Goal: Transaction & Acquisition: Purchase product/service

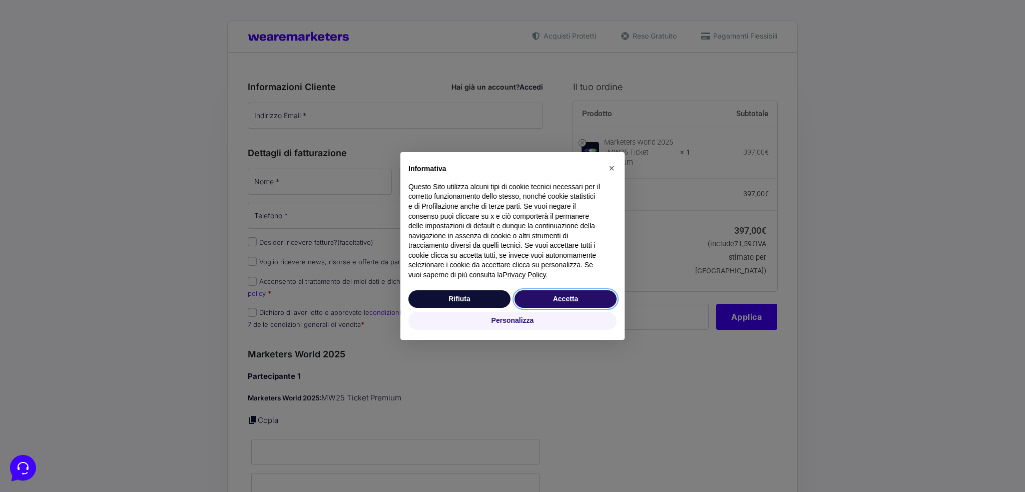
click at [568, 298] on button "Accetta" at bounding box center [565, 299] width 102 height 18
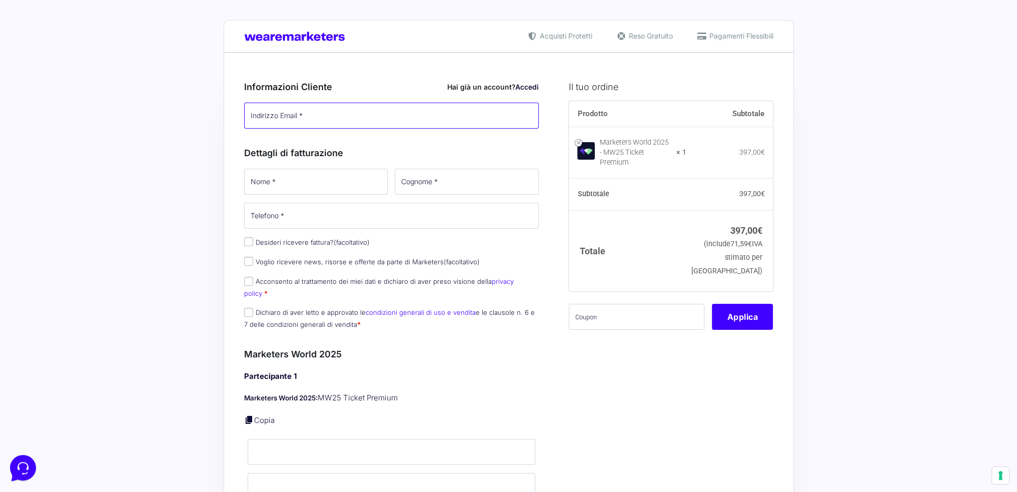
click at [363, 117] on input "Indirizzo Email *" at bounding box center [391, 116] width 295 height 26
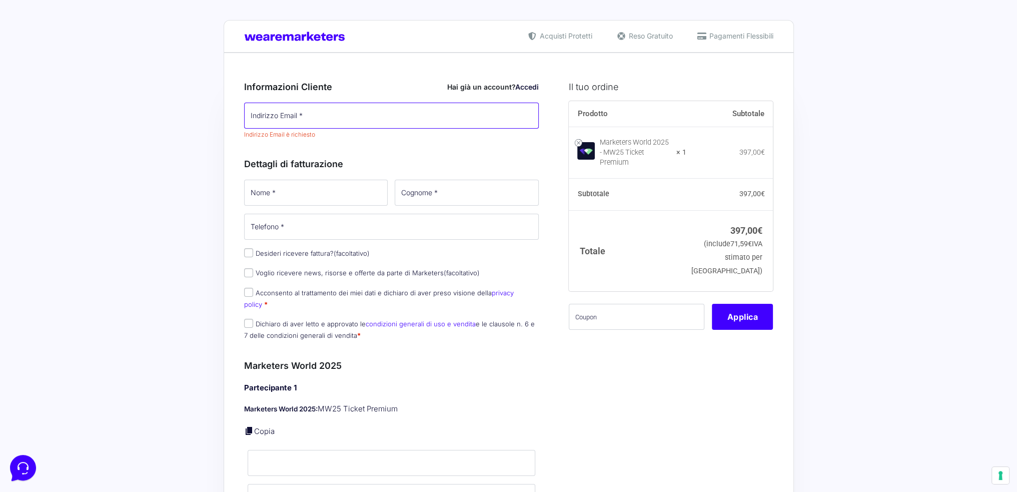
paste input "[EMAIL_ADDRESS][PERSON_NAME][DOMAIN_NAME]"
type input "[EMAIL_ADDRESS][PERSON_NAME][DOMAIN_NAME]"
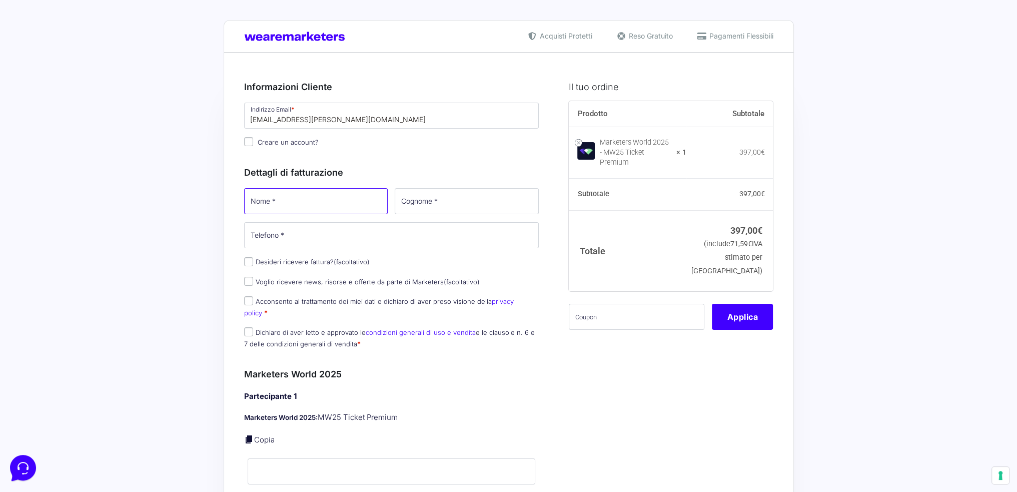
click at [324, 188] on input "Nome *" at bounding box center [316, 201] width 144 height 26
click at [310, 143] on span "Creare un account?" at bounding box center [288, 142] width 61 height 8
click at [253, 143] on input "Creare un account?" at bounding box center [248, 141] width 9 height 9
checkbox input "true"
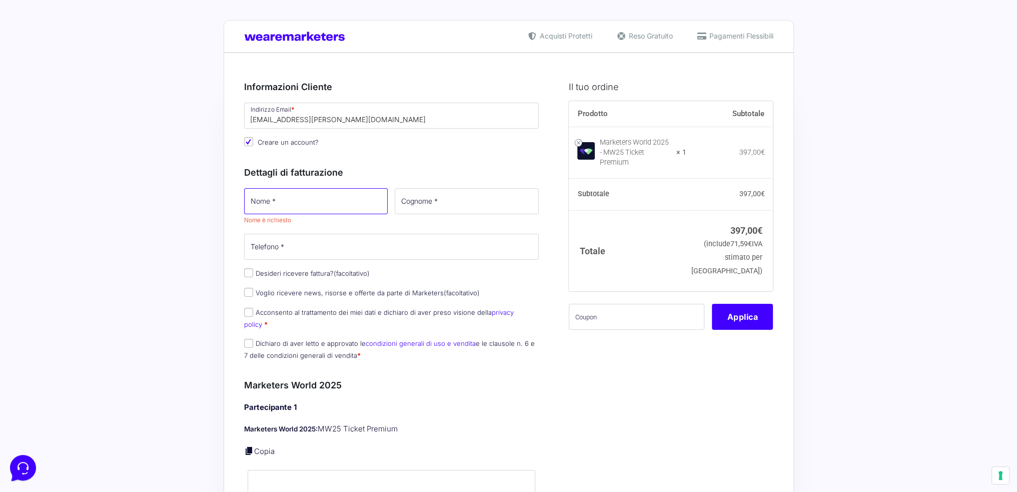
click at [297, 203] on input "Nome *" at bounding box center [316, 201] width 144 height 26
click at [303, 204] on input "Nome *" at bounding box center [316, 201] width 144 height 26
click at [299, 198] on input "Nome *" at bounding box center [316, 201] width 144 height 26
click at [247, 272] on input "Desideri ricevere fattura? (facoltativo)" at bounding box center [248, 272] width 9 height 9
checkbox input "true"
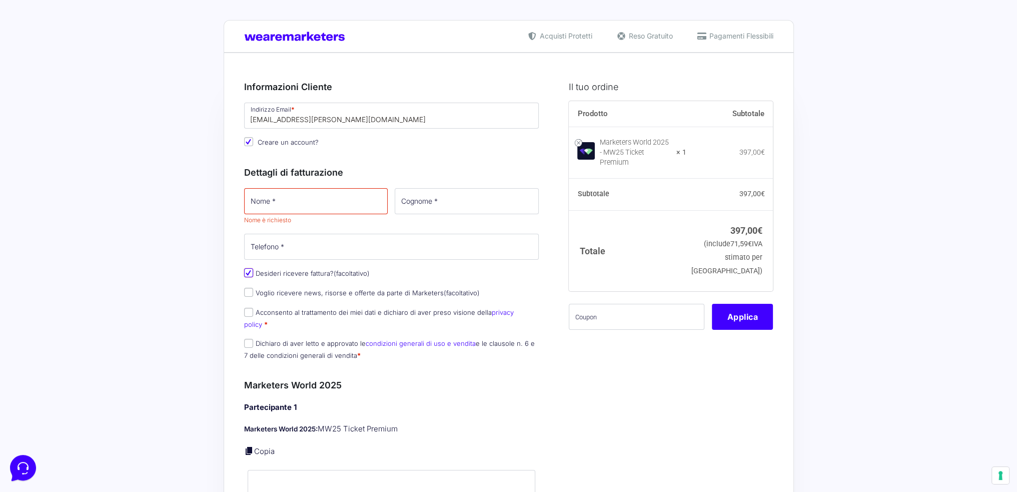
select select "IT"
type input "0000000"
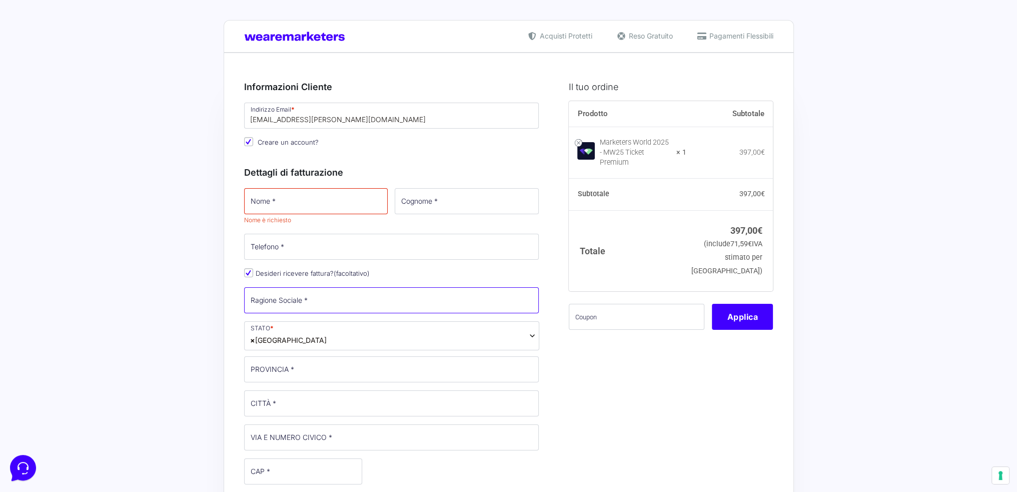
click at [338, 296] on input "Ragione Sociale *" at bounding box center [391, 300] width 295 height 26
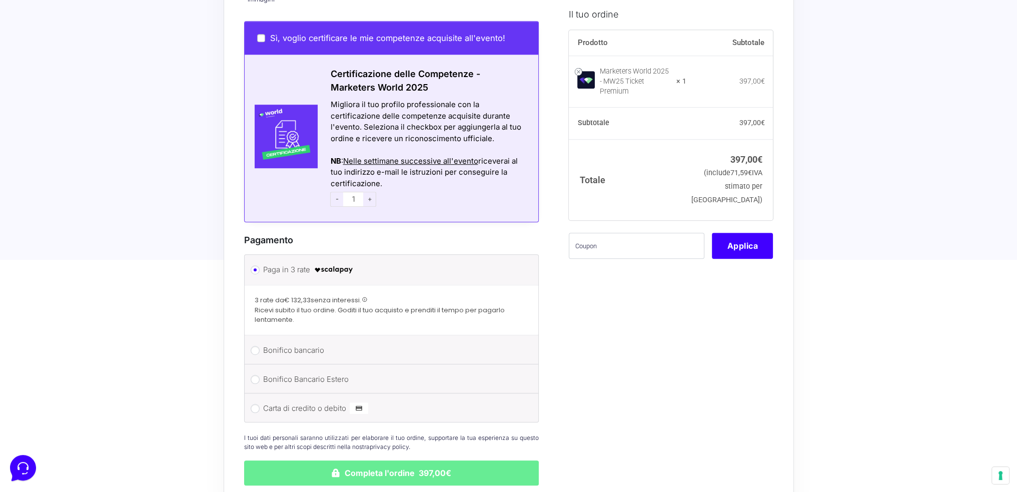
scroll to position [962, 0]
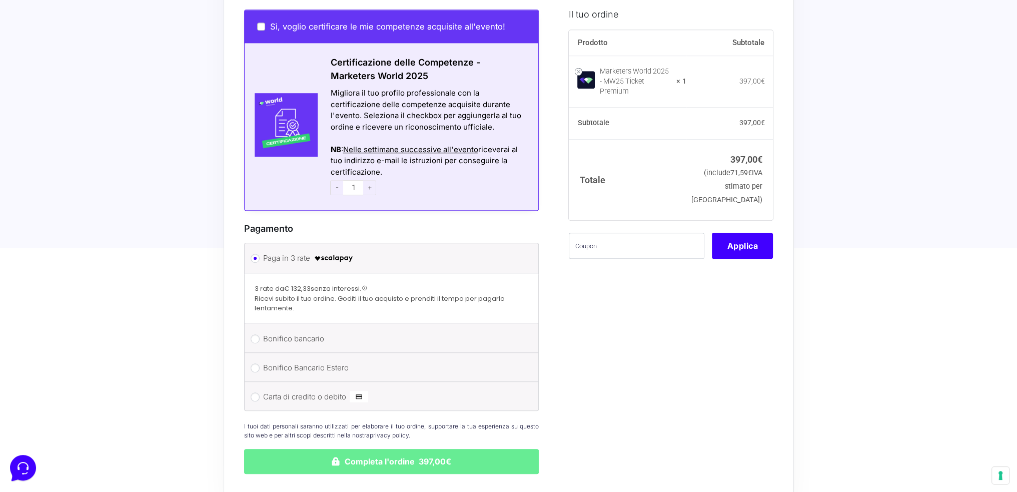
click at [272, 331] on label "Bonifico bancario" at bounding box center [390, 338] width 254 height 15
click at [260, 334] on input "Bonifico bancario" at bounding box center [255, 338] width 9 height 9
radio input "true"
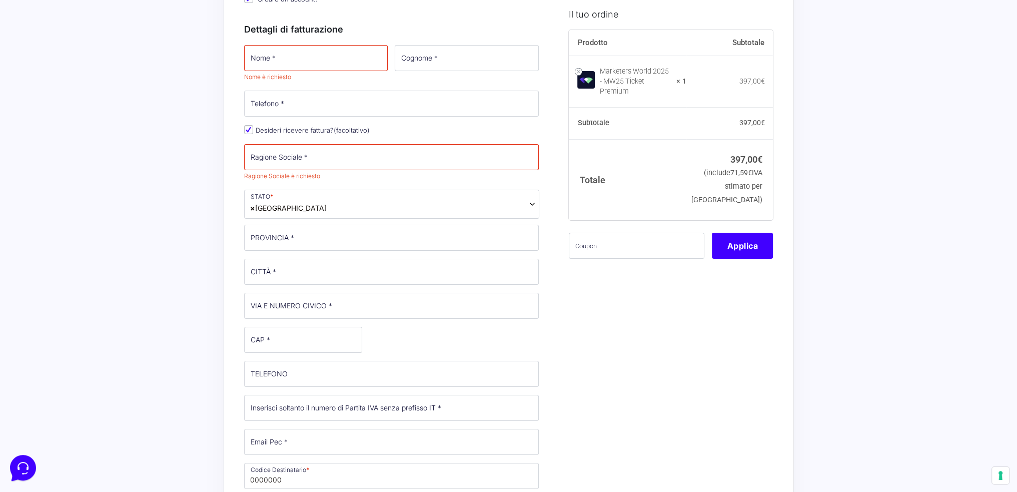
scroll to position [142, 0]
click at [329, 164] on input "Ragione Sociale *" at bounding box center [391, 158] width 295 height 26
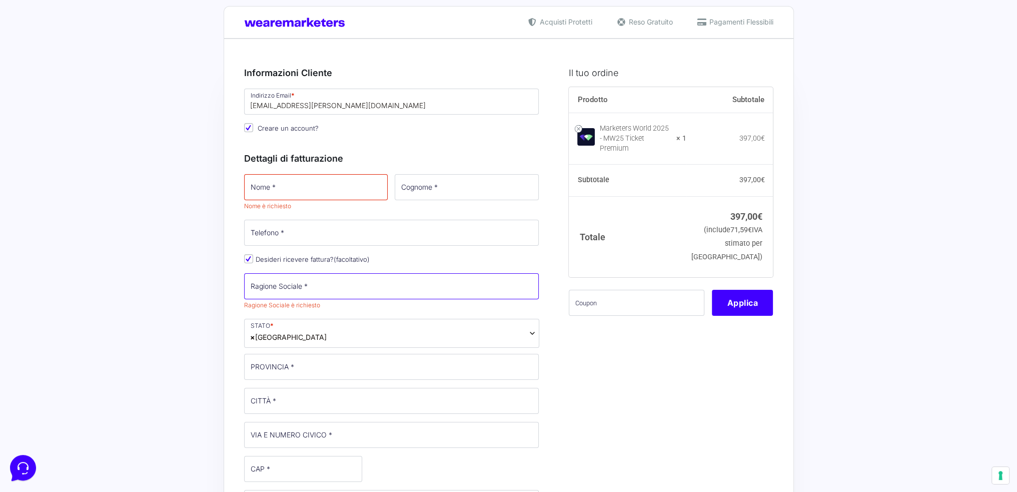
scroll to position [0, 0]
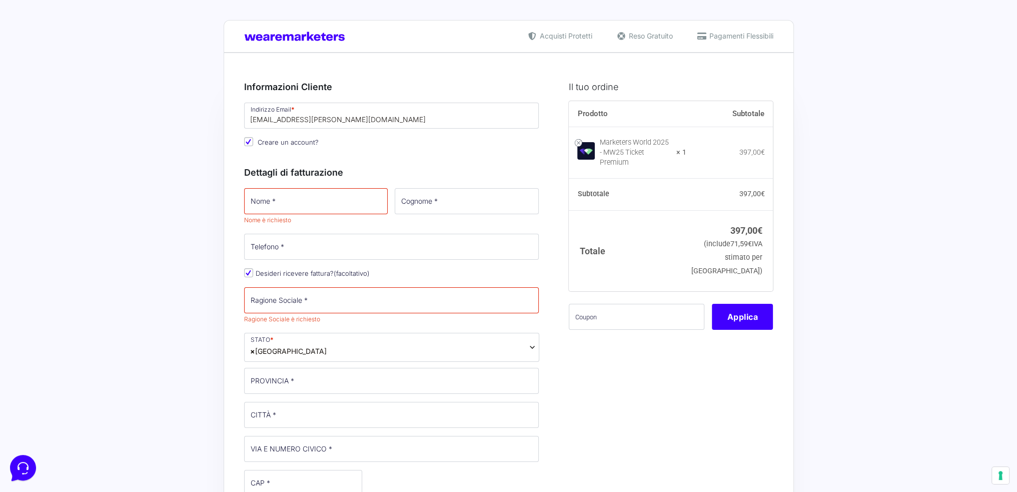
click at [253, 39] on img at bounding box center [297, 37] width 106 height 10
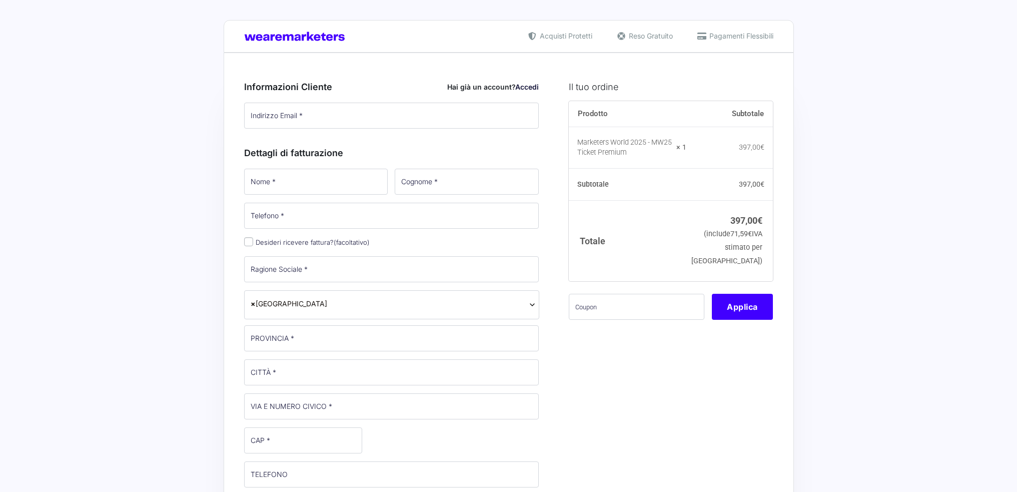
type input "[EMAIL_ADDRESS][PERSON_NAME][DOMAIN_NAME]"
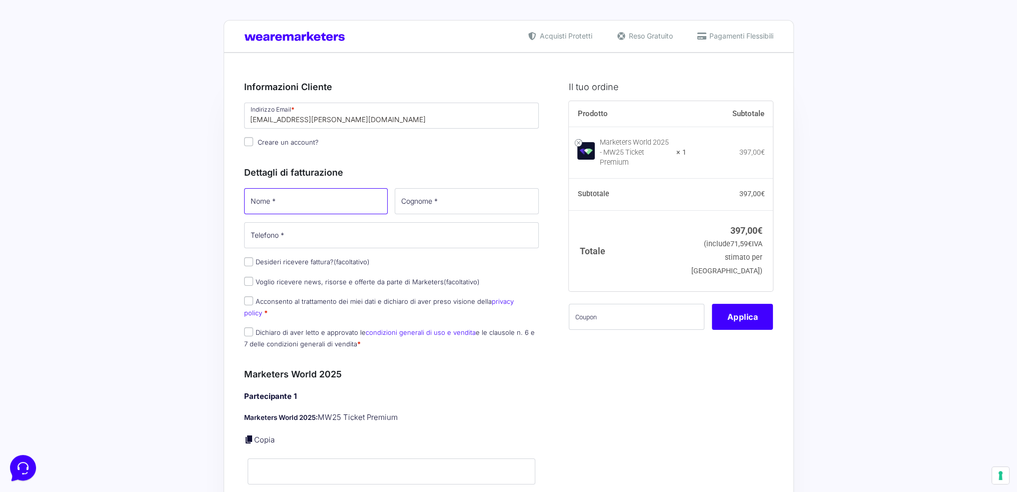
click at [312, 200] on input "Nome *" at bounding box center [316, 201] width 144 height 26
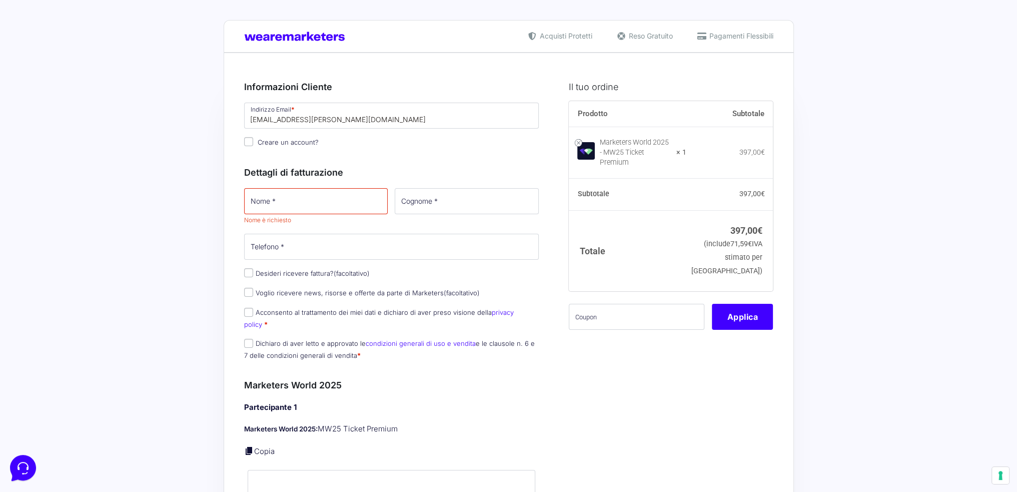
click at [249, 138] on input "Creare un account?" at bounding box center [248, 141] width 9 height 9
checkbox input "false"
click at [286, 199] on input "Nome *" at bounding box center [316, 201] width 144 height 26
click at [339, 200] on input "Nome *" at bounding box center [316, 201] width 144 height 26
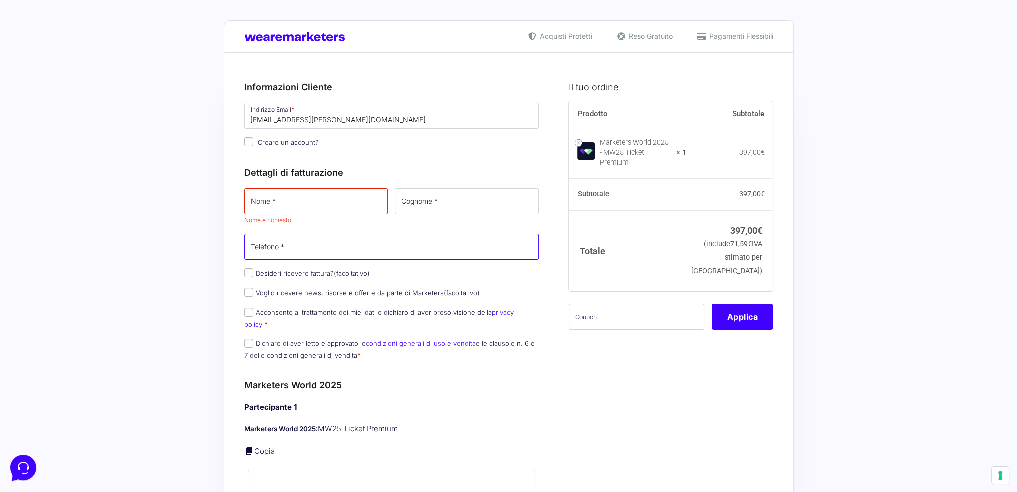
click at [407, 243] on input "Telefono *" at bounding box center [391, 247] width 295 height 26
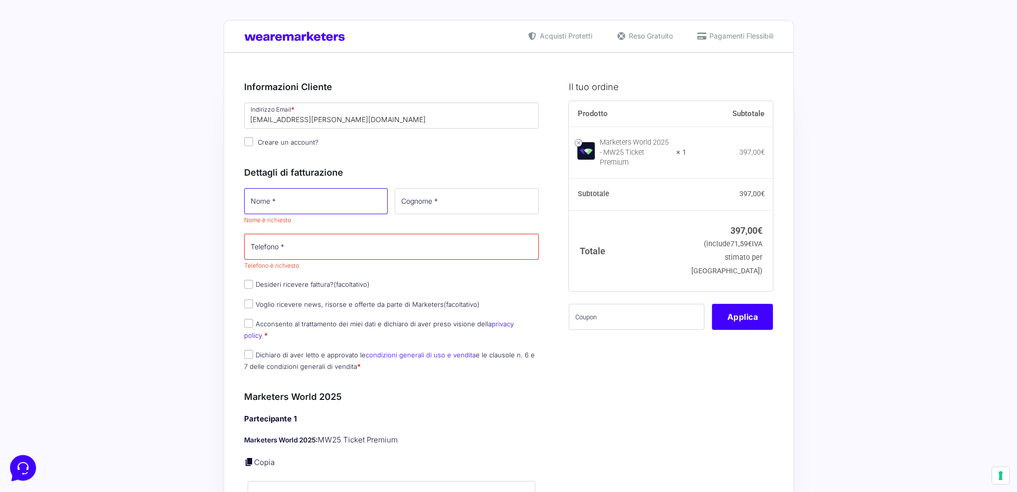
click at [319, 199] on input "Nome *" at bounding box center [316, 201] width 144 height 26
type input "T"
click at [465, 154] on div "Informazioni Cliente Hai già un account? Accedi Indirizzo Email * [EMAIL_ADDRES…" at bounding box center [391, 112] width 295 height 86
click at [352, 184] on div "Dettagli di fatturazione Nome * Nome è richiesto Cognome * Telefono * Telefono …" at bounding box center [391, 267] width 295 height 224
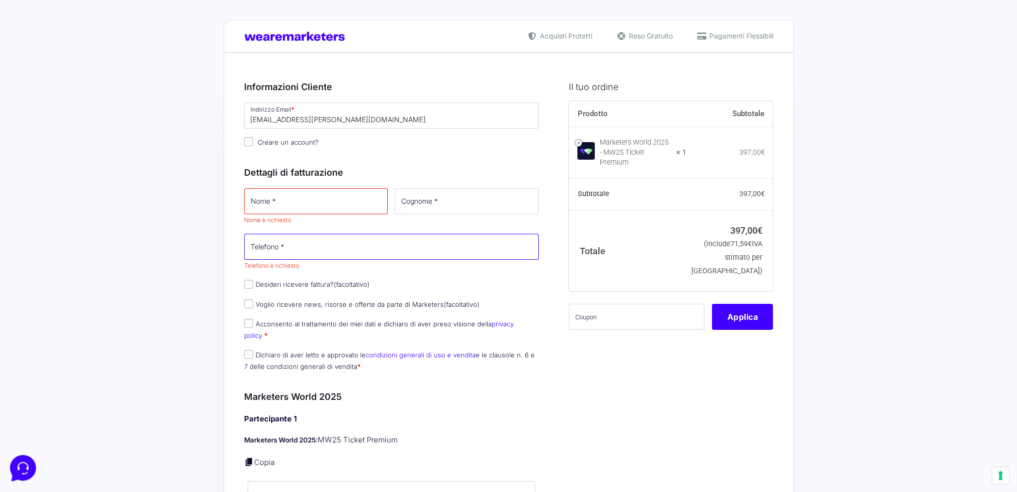
click at [292, 254] on input "Telefono *" at bounding box center [391, 247] width 295 height 26
click at [313, 283] on label "Desideri ricevere fattura? (facoltativo)" at bounding box center [307, 284] width 126 height 8
click at [253, 283] on input "Desideri ricevere fattura? (facoltativo)" at bounding box center [248, 284] width 9 height 9
checkbox input "true"
select select "IT"
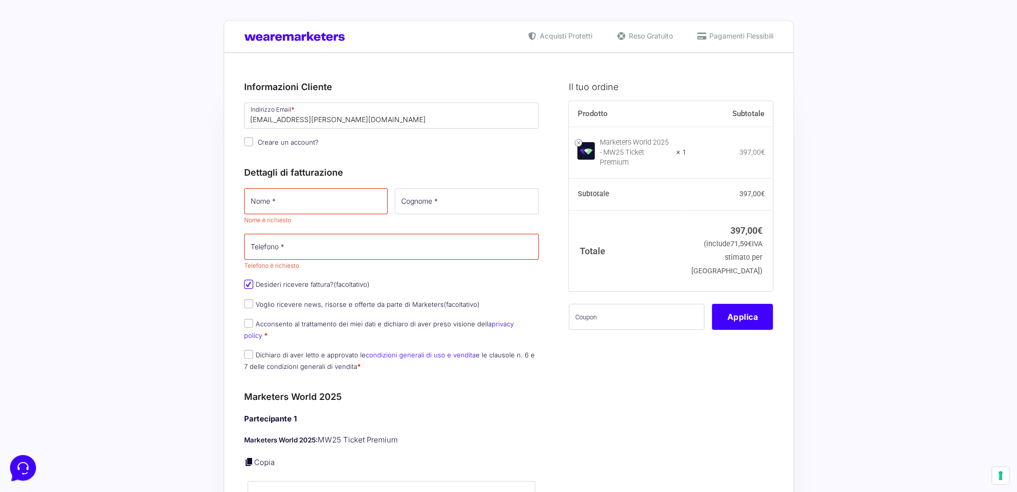
type input "0000000"
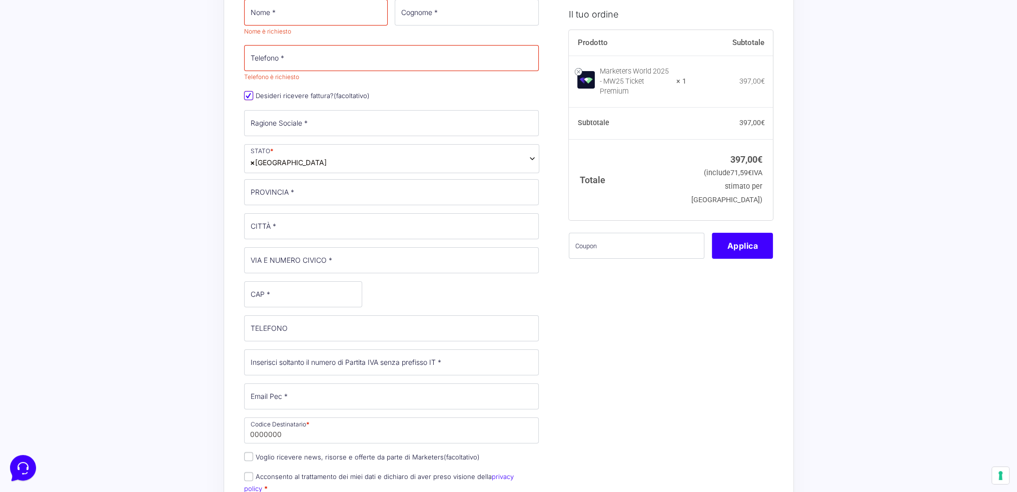
scroll to position [200, 0]
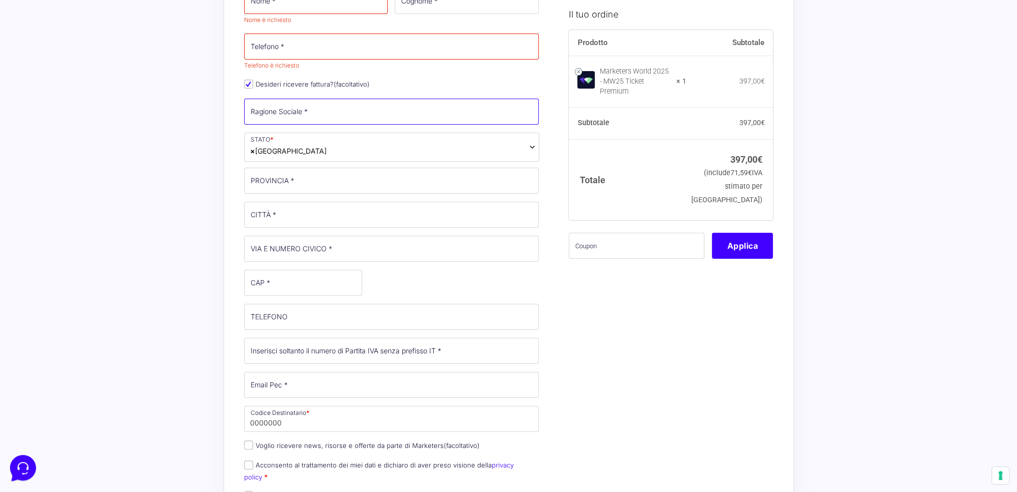
click at [332, 118] on input "Ragione Sociale *" at bounding box center [391, 112] width 295 height 26
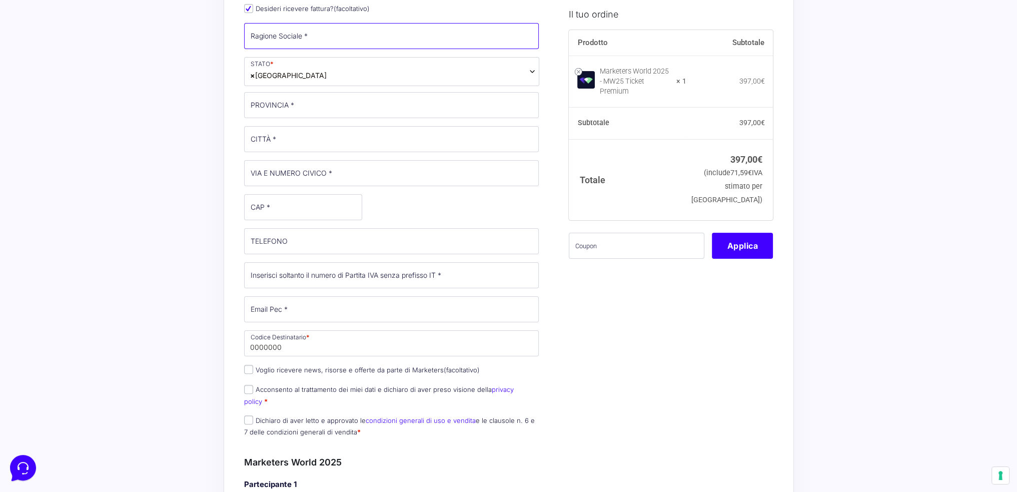
scroll to position [350, 0]
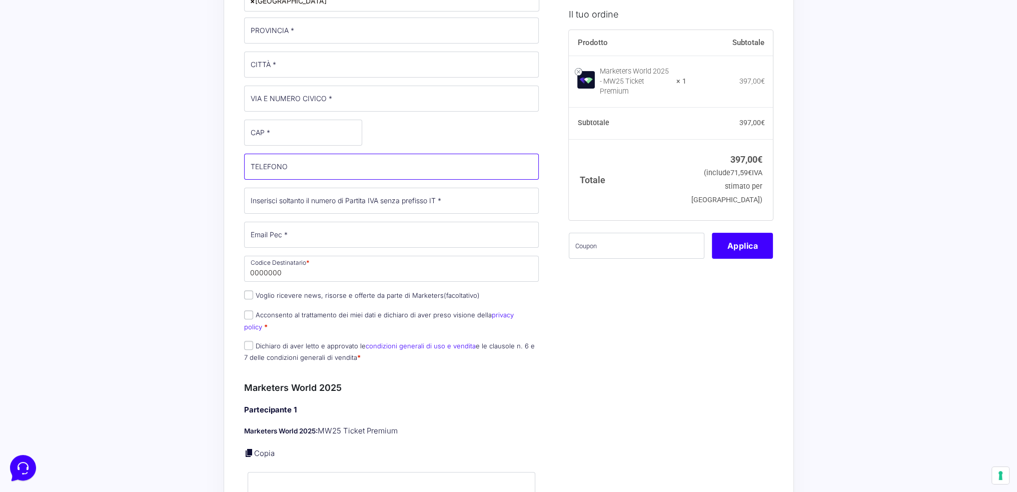
click at [340, 175] on input "TELEFONO (facoltativo)" at bounding box center [391, 167] width 295 height 26
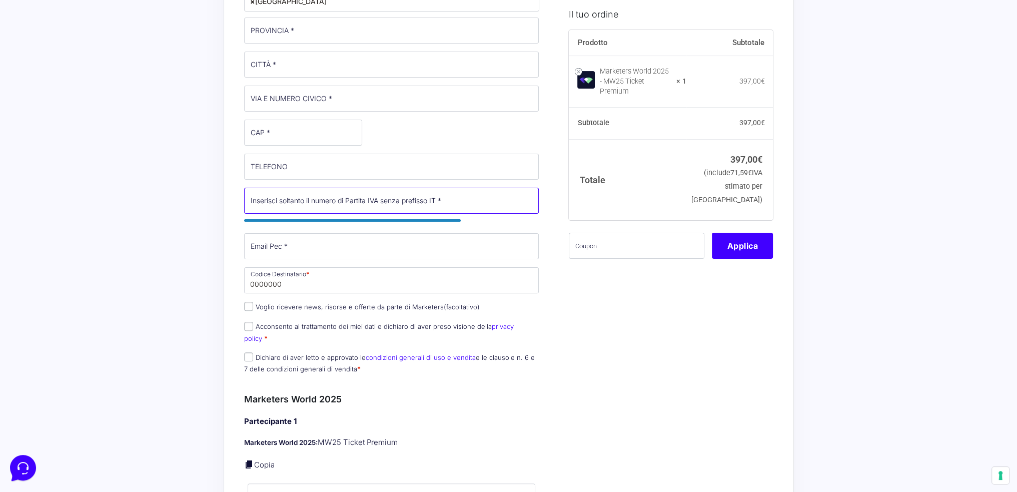
click at [343, 193] on input "Partita Iva *" at bounding box center [391, 201] width 295 height 26
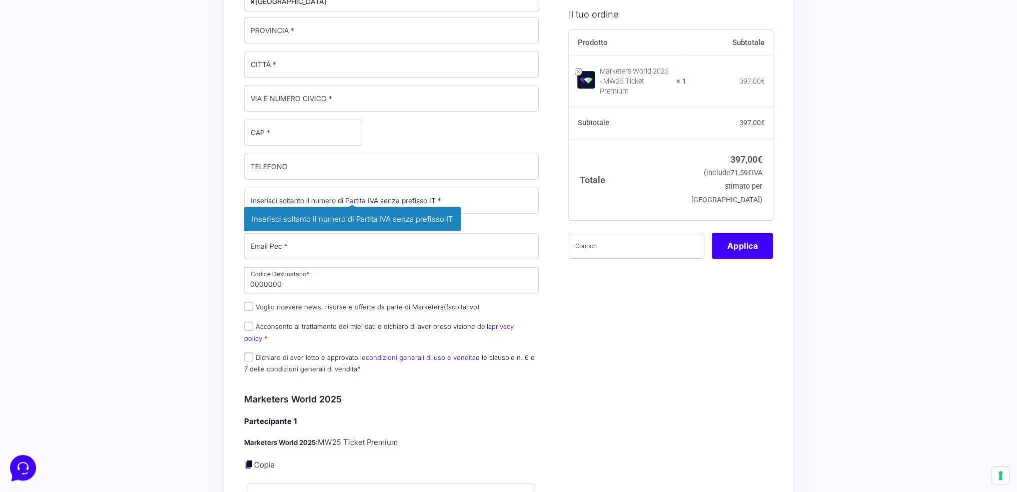
click at [553, 230] on div "Informazioni Cliente Hai già un account? Accedi Indirizzo Email * [EMAIL_ADDRES…" at bounding box center [403, 403] width 318 height 1390
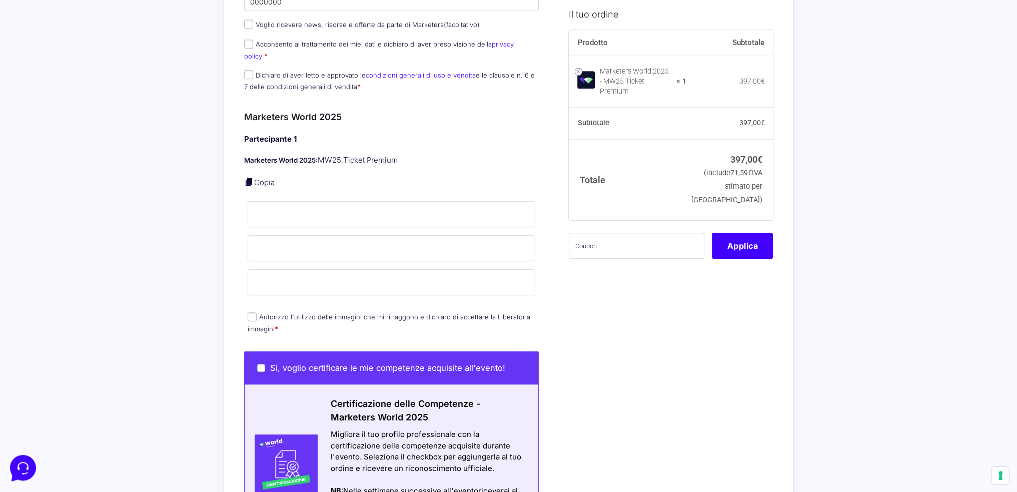
scroll to position [561, 0]
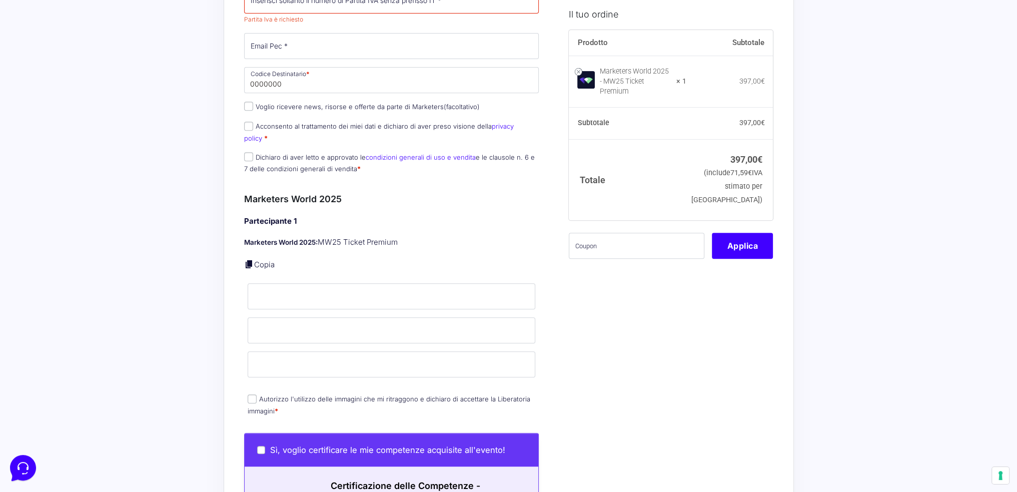
click at [248, 259] on link at bounding box center [249, 264] width 10 height 10
type input "[EMAIL_ADDRESS][PERSON_NAME][DOMAIN_NAME]"
click at [248, 259] on link at bounding box center [249, 264] width 10 height 10
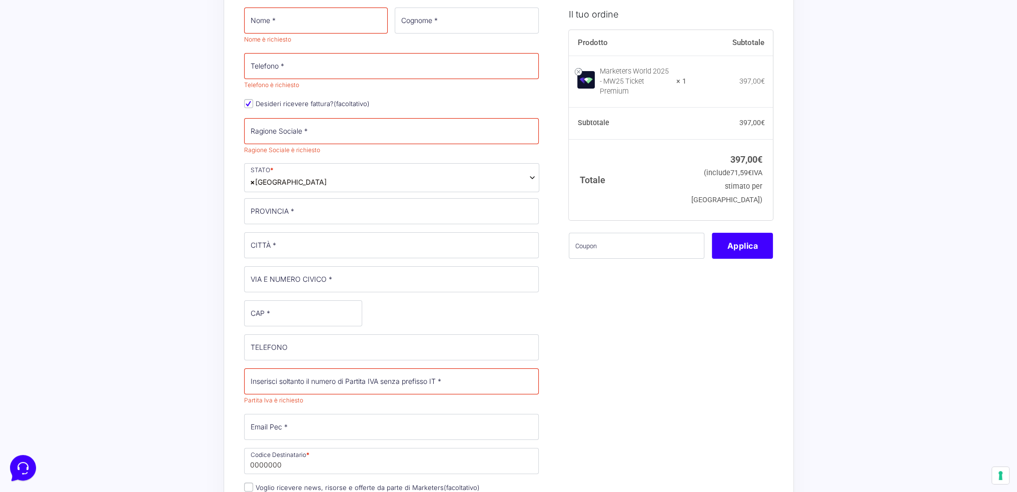
scroll to position [0, 0]
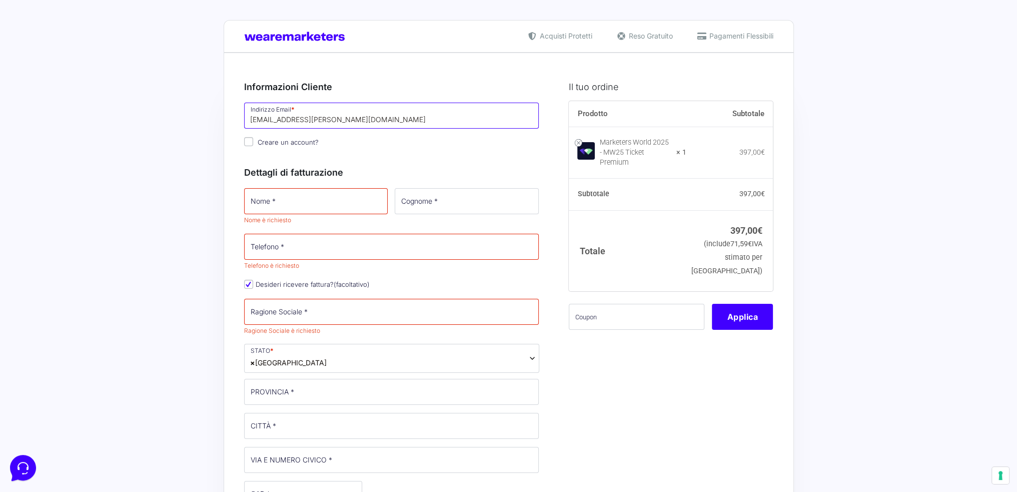
click at [528, 126] on input "[EMAIL_ADDRESS][PERSON_NAME][DOMAIN_NAME]" at bounding box center [391, 116] width 295 height 26
click at [328, 32] on img at bounding box center [297, 37] width 106 height 10
click at [340, 36] on img at bounding box center [297, 37] width 106 height 10
